Goal: Task Accomplishment & Management: Use online tool/utility

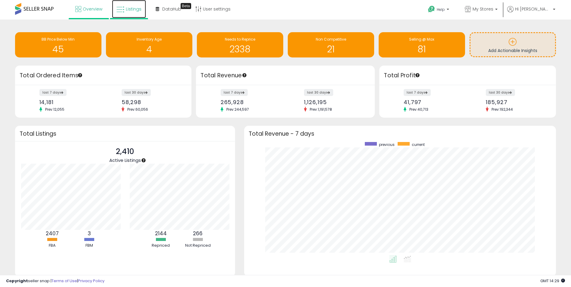
click at [132, 9] on span "Listings" at bounding box center [134, 9] width 16 height 6
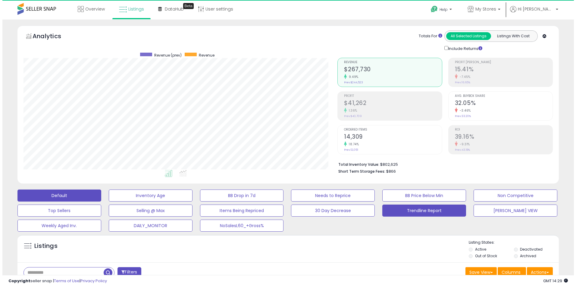
scroll to position [123, 314]
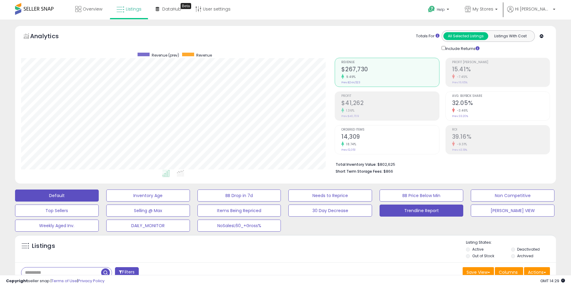
click at [190, 202] on button "Trendline Report" at bounding box center [148, 196] width 84 height 12
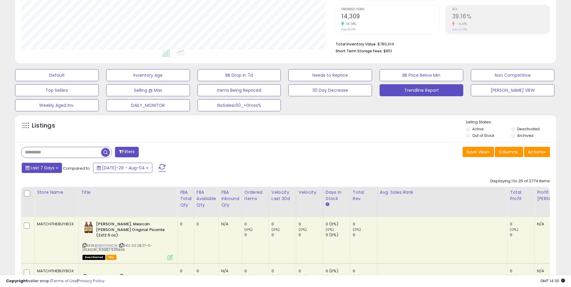
click at [56, 167] on button "Last 7 Days" at bounding box center [42, 168] width 40 height 10
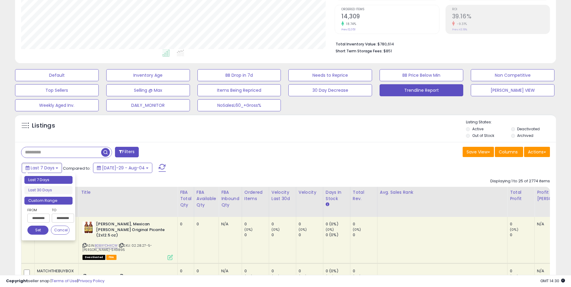
click at [41, 201] on li "Custom Range" at bounding box center [48, 201] width 48 height 8
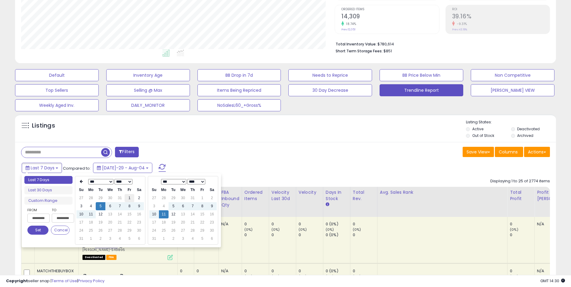
click at [132, 200] on td "1" at bounding box center [130, 198] width 10 height 8
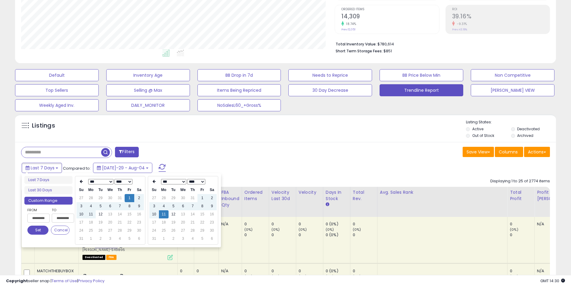
type input "**********"
click at [34, 231] on button "Set" at bounding box center [37, 230] width 21 height 9
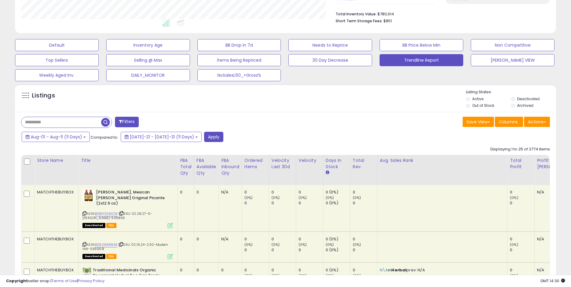
scroll to position [0, 0]
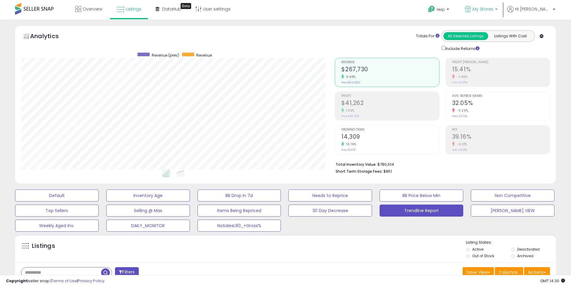
click at [498, 9] on p "My Stores" at bounding box center [481, 10] width 33 height 8
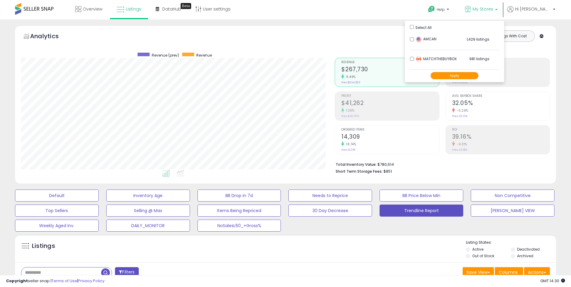
click at [498, 9] on p "My Stores" at bounding box center [481, 10] width 33 height 8
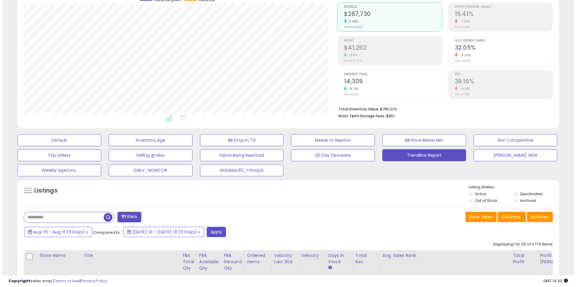
scroll to position [60, 0]
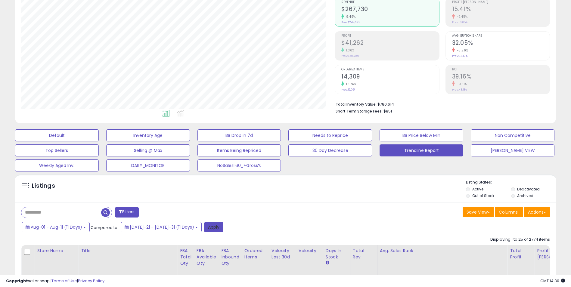
click at [204, 227] on button "Apply" at bounding box center [213, 227] width 19 height 10
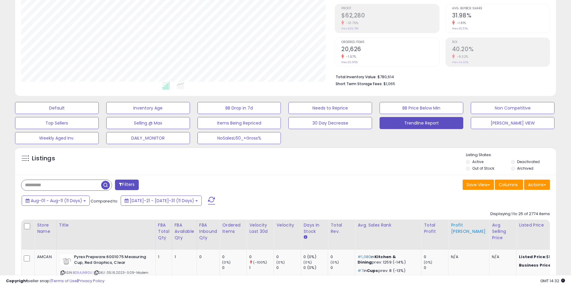
scroll to position [120, 0]
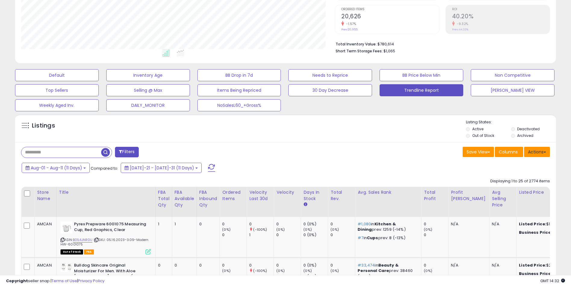
click at [539, 150] on button "Actions" at bounding box center [537, 152] width 26 height 10
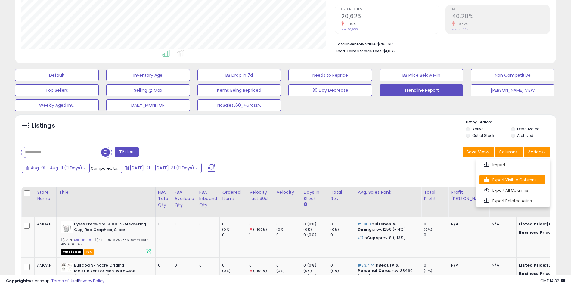
click at [507, 180] on link "Export Visible Columns" at bounding box center [513, 179] width 66 height 9
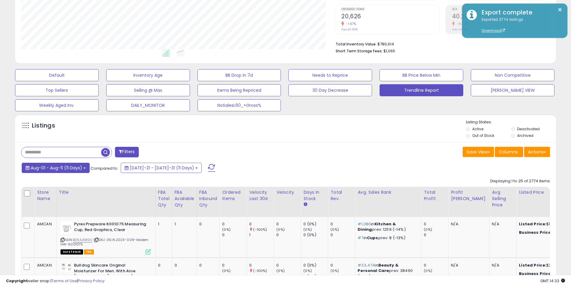
click at [85, 168] on b at bounding box center [84, 168] width 2 height 1
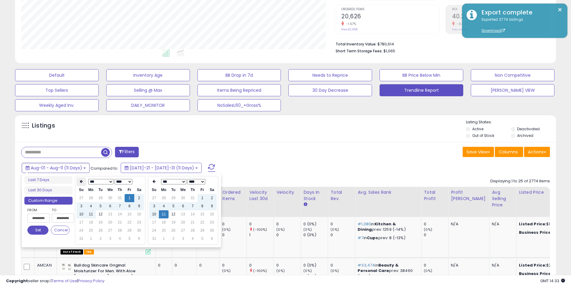
click at [83, 182] on icon at bounding box center [81, 182] width 3 height 4
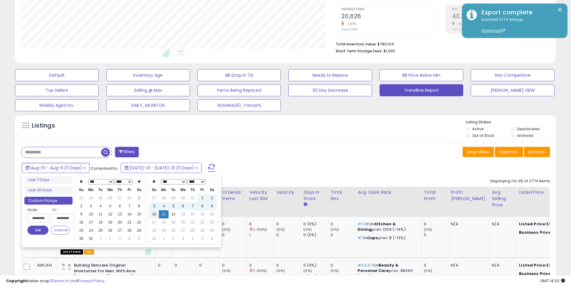
click at [83, 182] on icon at bounding box center [81, 182] width 3 height 4
click at [110, 197] on td "1" at bounding box center [110, 198] width 10 height 8
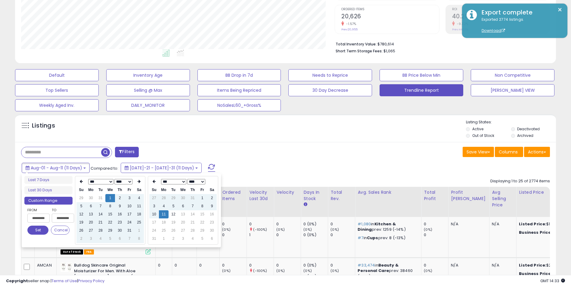
type input "**********"
click at [37, 231] on button "Set" at bounding box center [37, 230] width 21 height 9
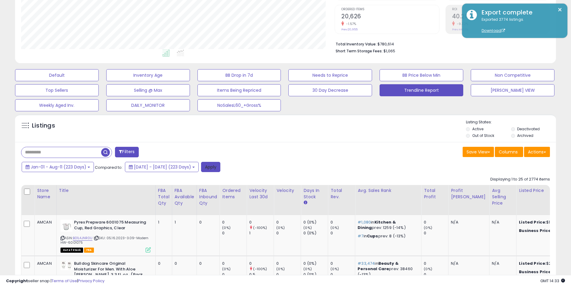
click at [220, 168] on button "Apply" at bounding box center [210, 167] width 19 height 10
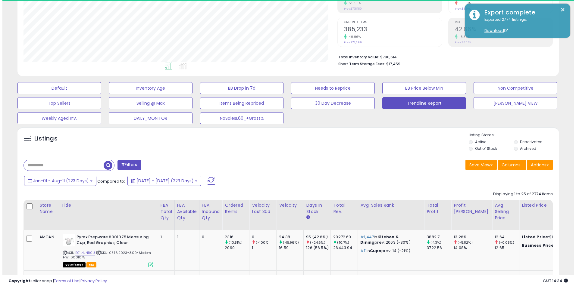
scroll to position [123, 314]
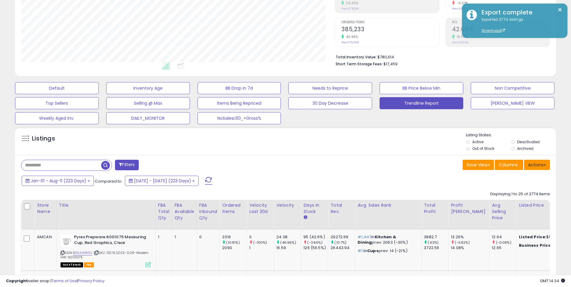
click at [540, 163] on button "Actions" at bounding box center [537, 165] width 26 height 10
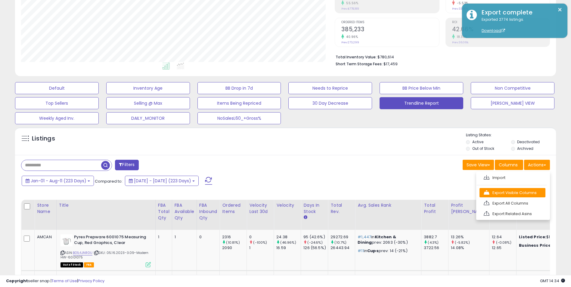
click at [505, 193] on link "Export Visible Columns" at bounding box center [513, 192] width 66 height 9
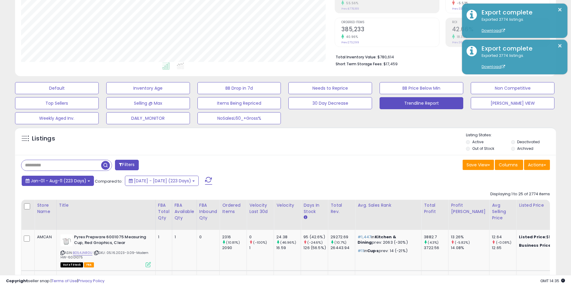
click at [86, 181] on button "Jan-01 - Aug-11 (223 Days)" at bounding box center [58, 181] width 72 height 10
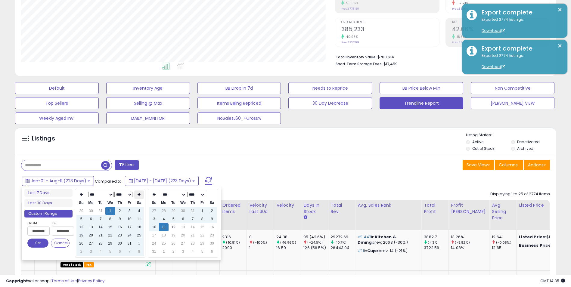
click at [138, 194] on icon at bounding box center [139, 195] width 3 height 4
type input "**********"
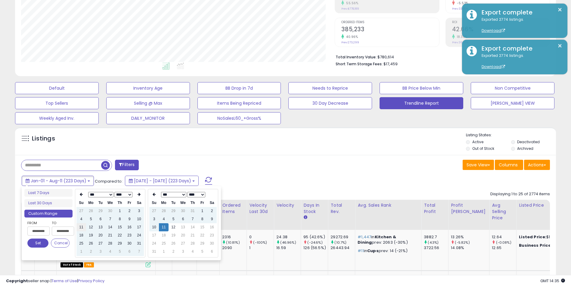
click at [82, 227] on td "11" at bounding box center [81, 227] width 10 height 8
click at [34, 242] on button "Set" at bounding box center [37, 243] width 21 height 9
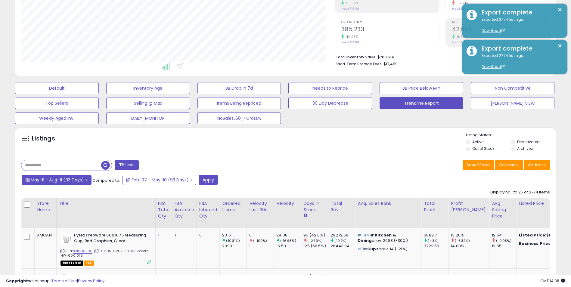
click at [88, 181] on button "May-11 - Aug-11 (93 Days)" at bounding box center [57, 180] width 70 height 10
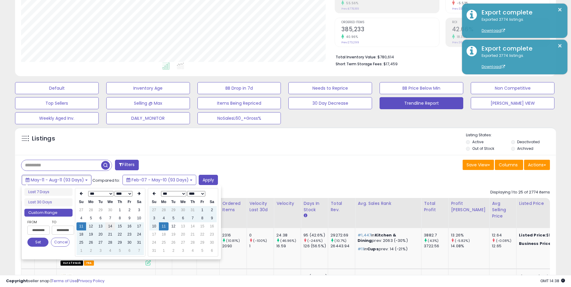
click at [109, 227] on td "14" at bounding box center [110, 227] width 10 height 8
type input "**********"
click at [206, 181] on button "Apply" at bounding box center [208, 180] width 19 height 10
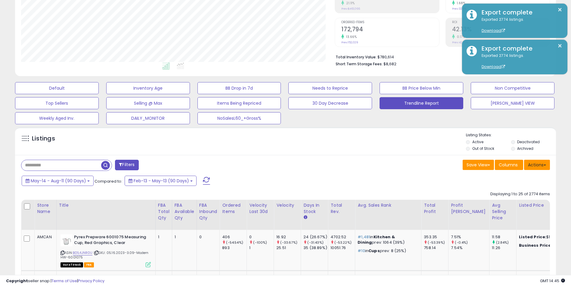
click at [542, 165] on button "Actions" at bounding box center [537, 165] width 26 height 10
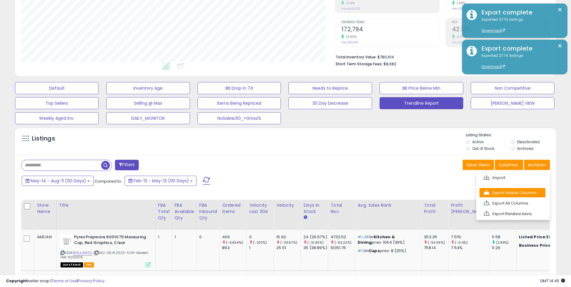
click at [500, 192] on link "Export Visible Columns" at bounding box center [513, 192] width 66 height 9
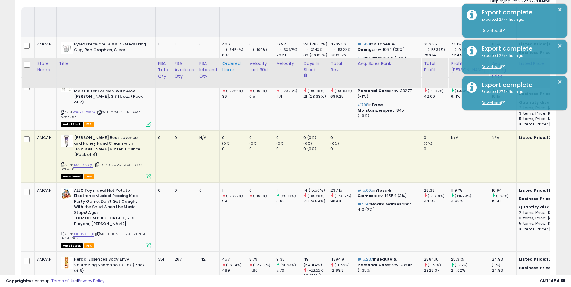
scroll to position [359, 0]
